Goal: Find specific page/section: Find specific page/section

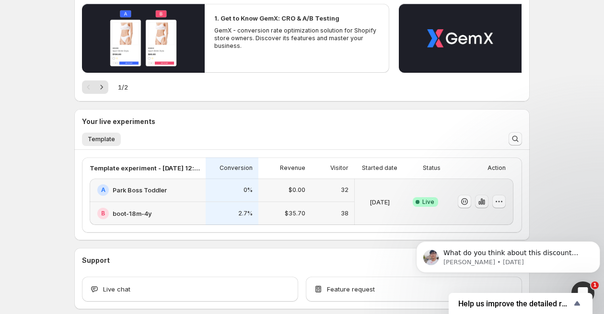
click at [482, 203] on icon "button" at bounding box center [482, 202] width 2 height 6
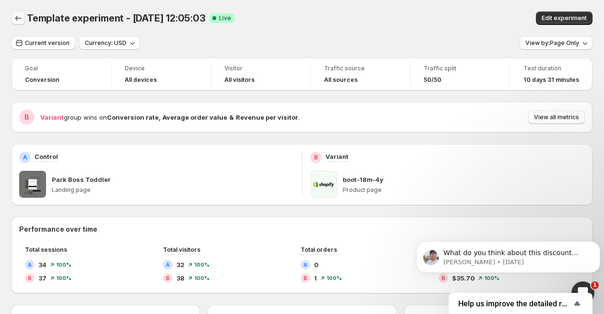
click at [13, 15] on icon "Back" at bounding box center [18, 18] width 10 height 10
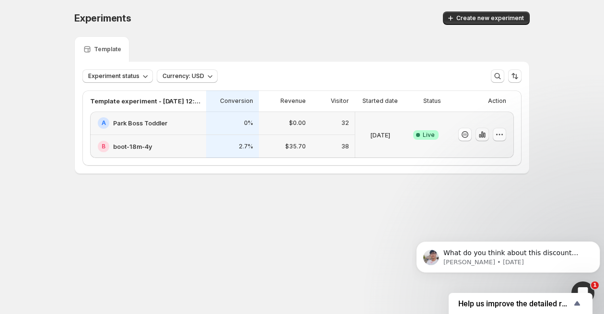
click at [483, 133] on icon "button" at bounding box center [484, 135] width 2 height 5
